Goal: Information Seeking & Learning: Learn about a topic

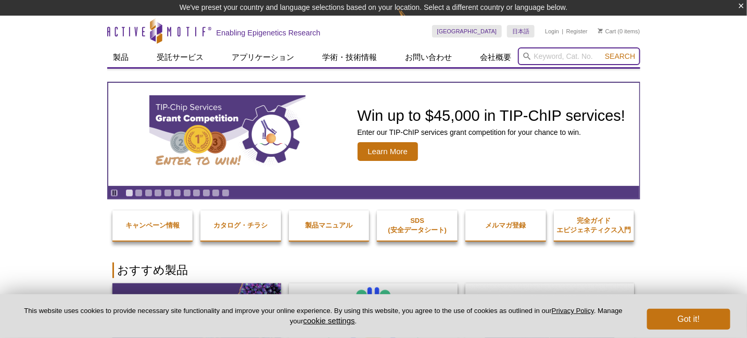
click at [535, 52] on input "search" at bounding box center [579, 56] width 122 height 18
paste input "81181"
type input "81181"
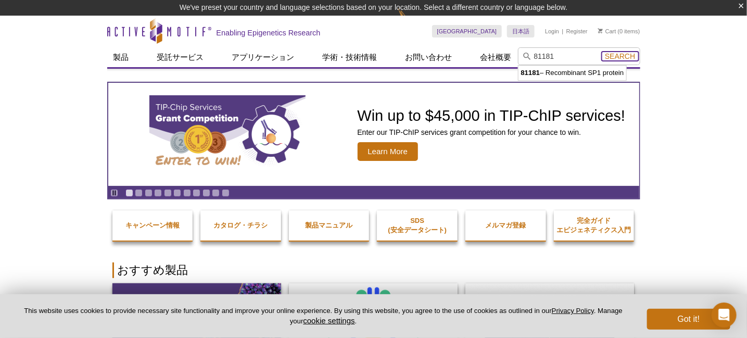
click at [618, 54] on span "Search" at bounding box center [620, 56] width 30 height 8
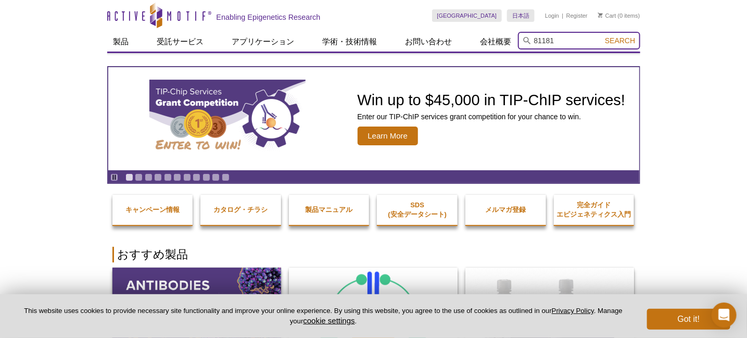
click at [557, 41] on input "81181" at bounding box center [579, 41] width 122 height 18
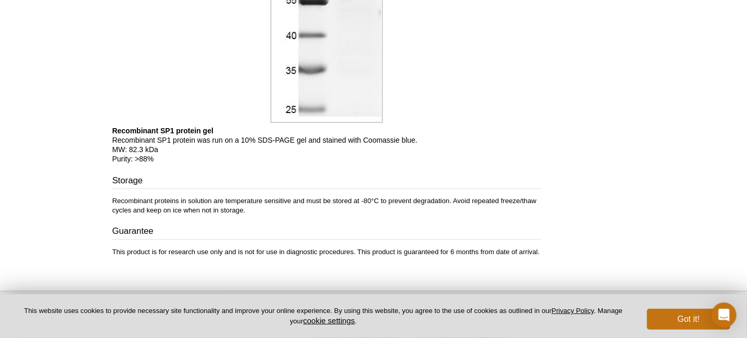
scroll to position [650, 0]
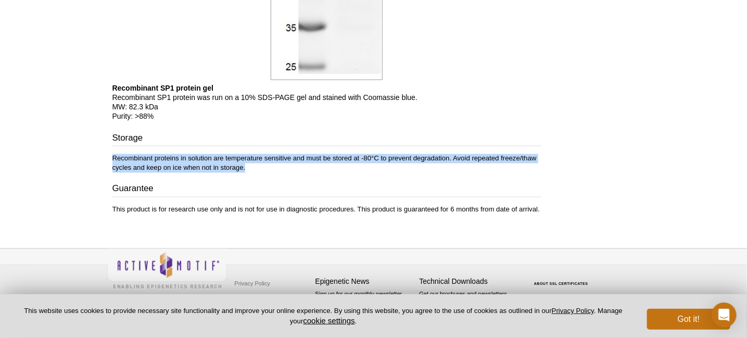
drag, startPoint x: 246, startPoint y: 168, endPoint x: 103, endPoint y: 159, distance: 143.5
